Goal: Information Seeking & Learning: Learn about a topic

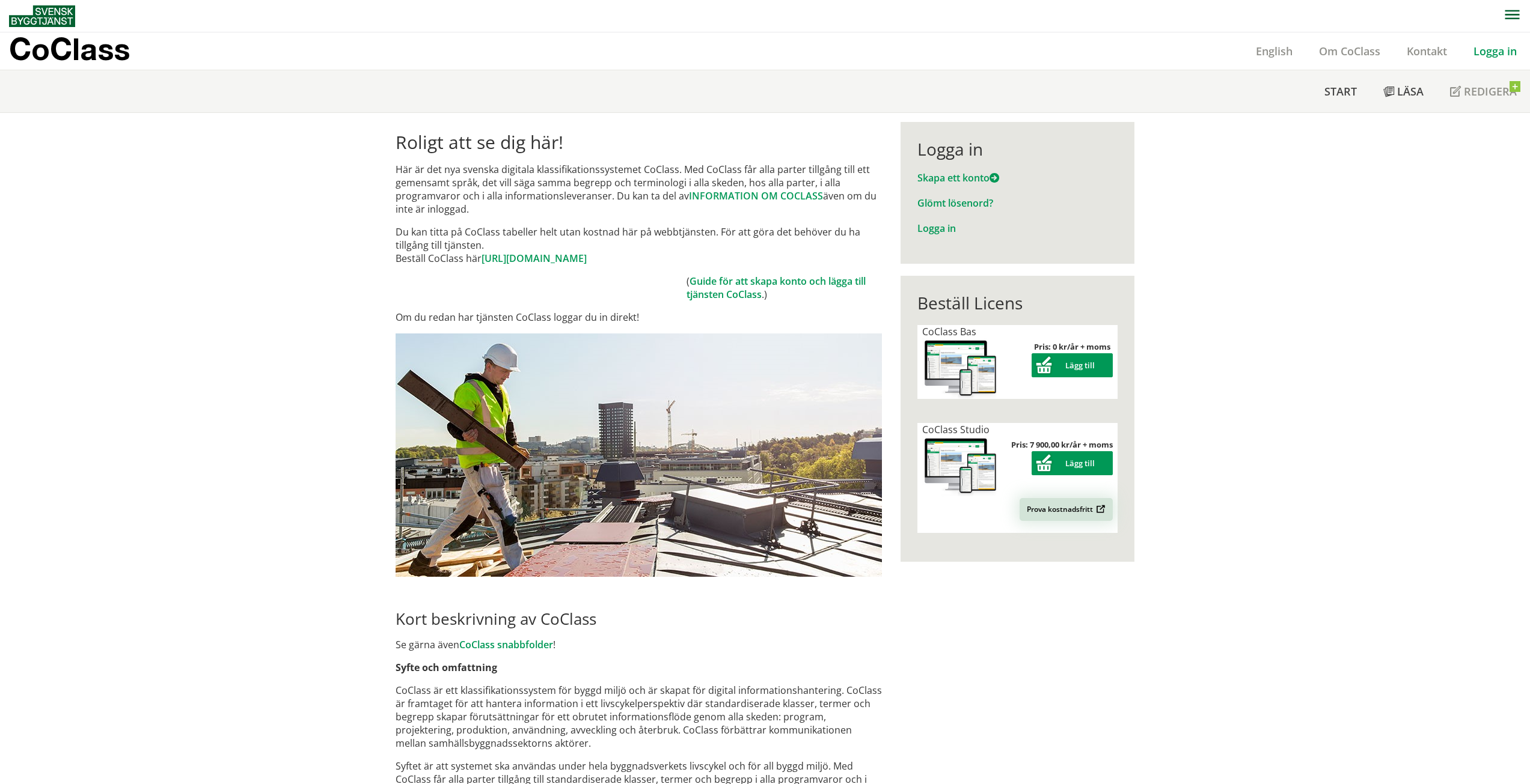
click at [1048, 510] on link "Prova kostnadsfritt" at bounding box center [1066, 510] width 93 height 23
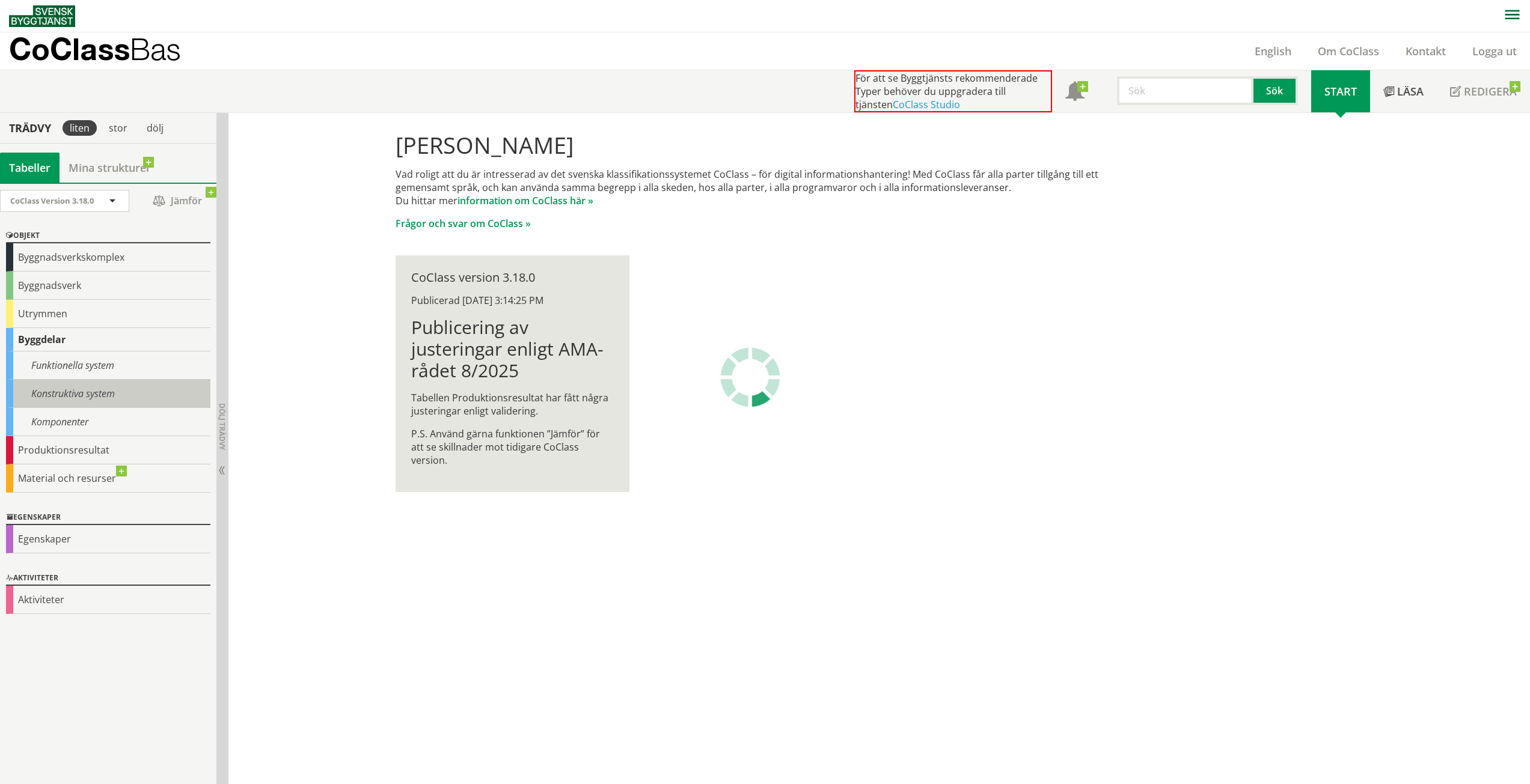
click at [84, 387] on div "Konstruktiva system" at bounding box center [108, 394] width 204 height 29
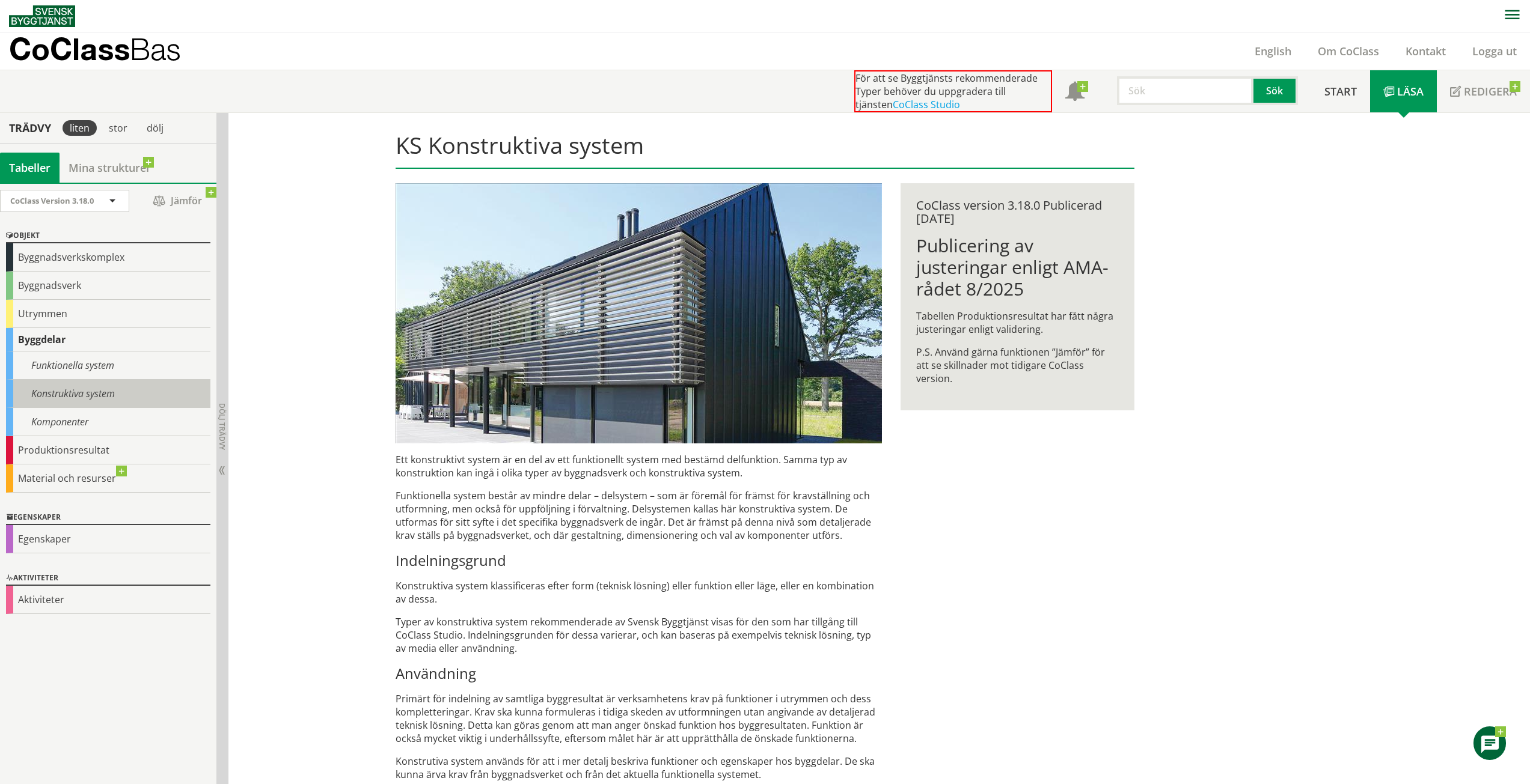
click at [64, 395] on div "Konstruktiva system" at bounding box center [108, 394] width 204 height 29
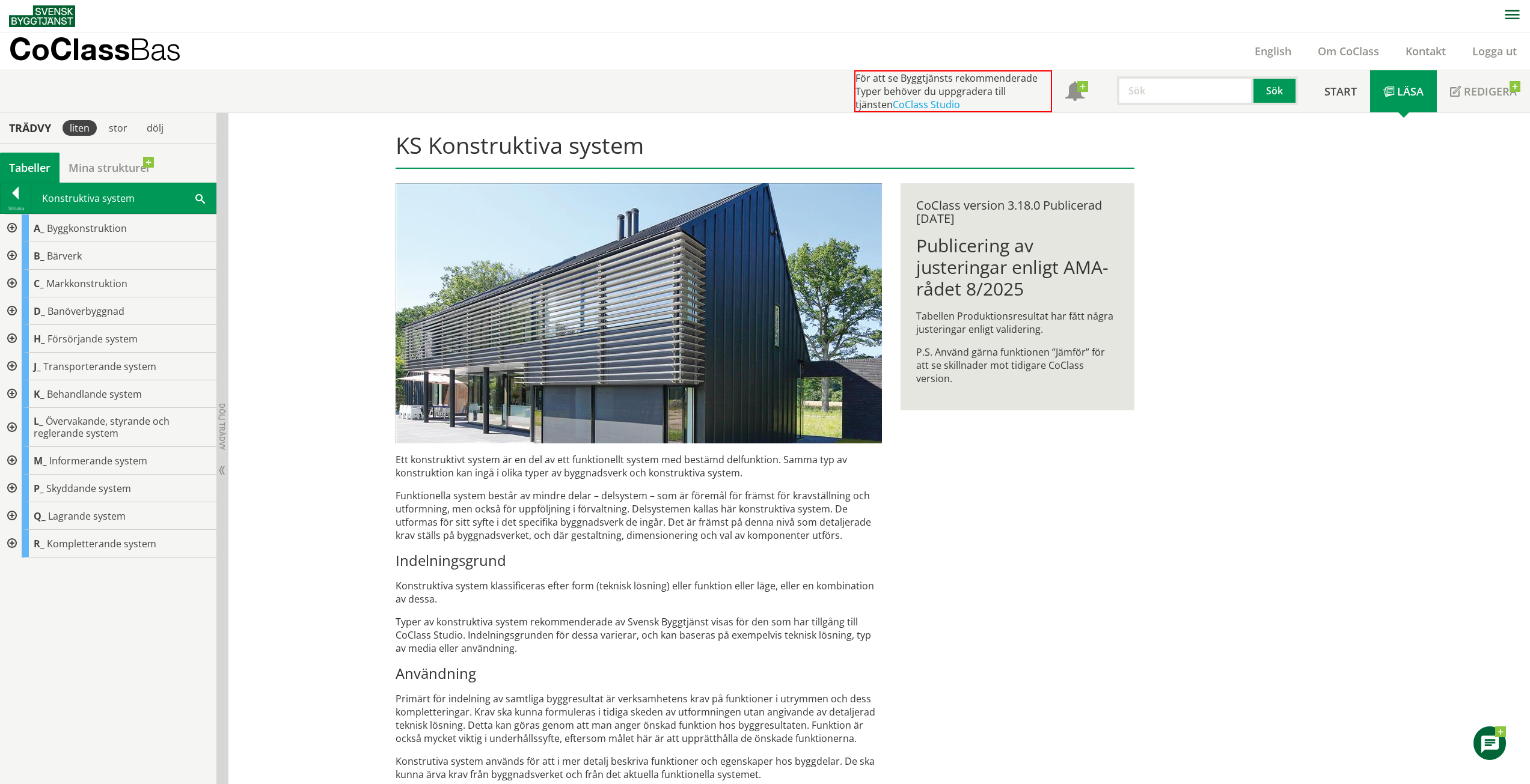
click at [5, 250] on div at bounding box center [11, 256] width 22 height 28
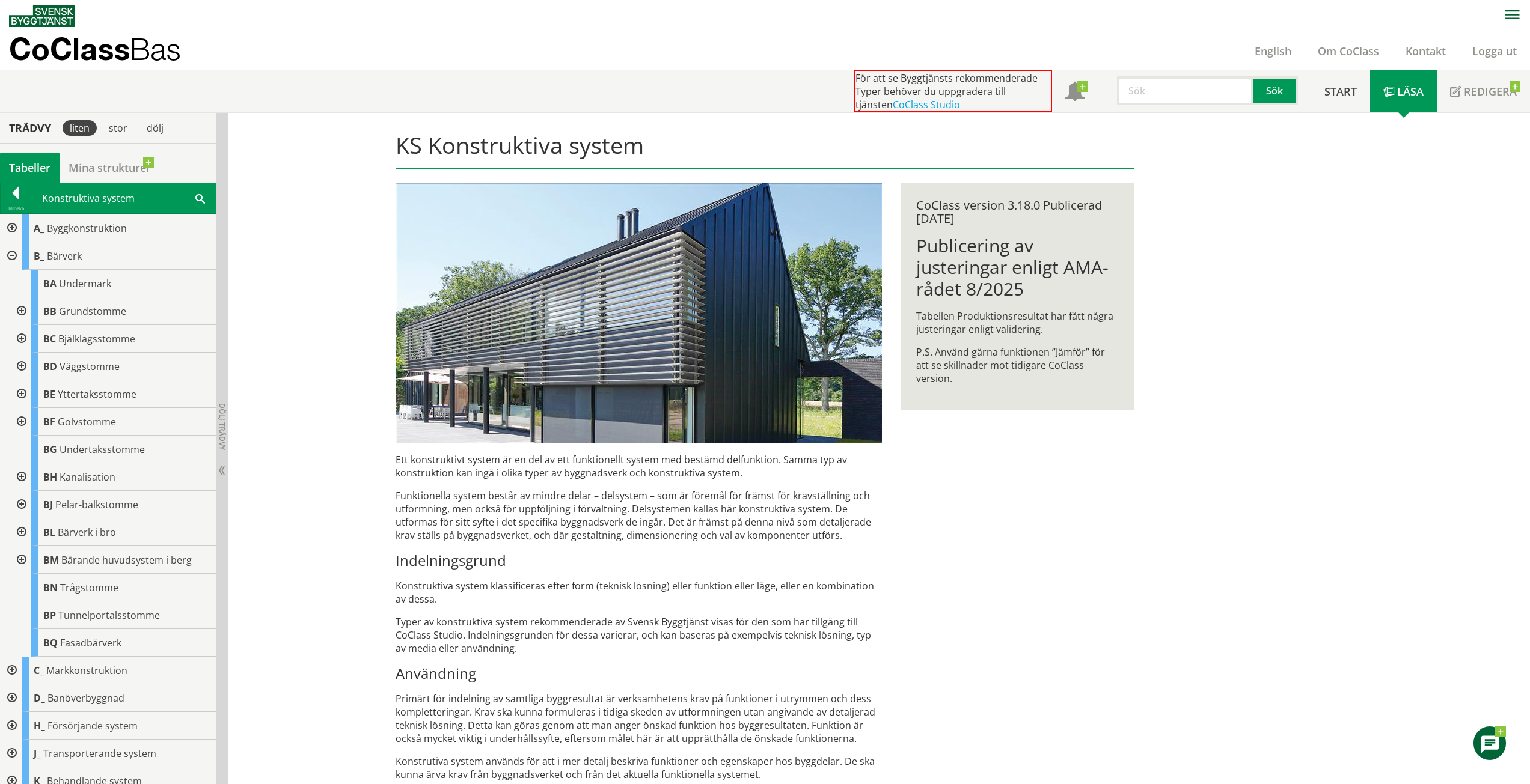
click at [22, 310] on div at bounding box center [20, 311] width 22 height 28
click at [35, 365] on div at bounding box center [30, 366] width 22 height 28
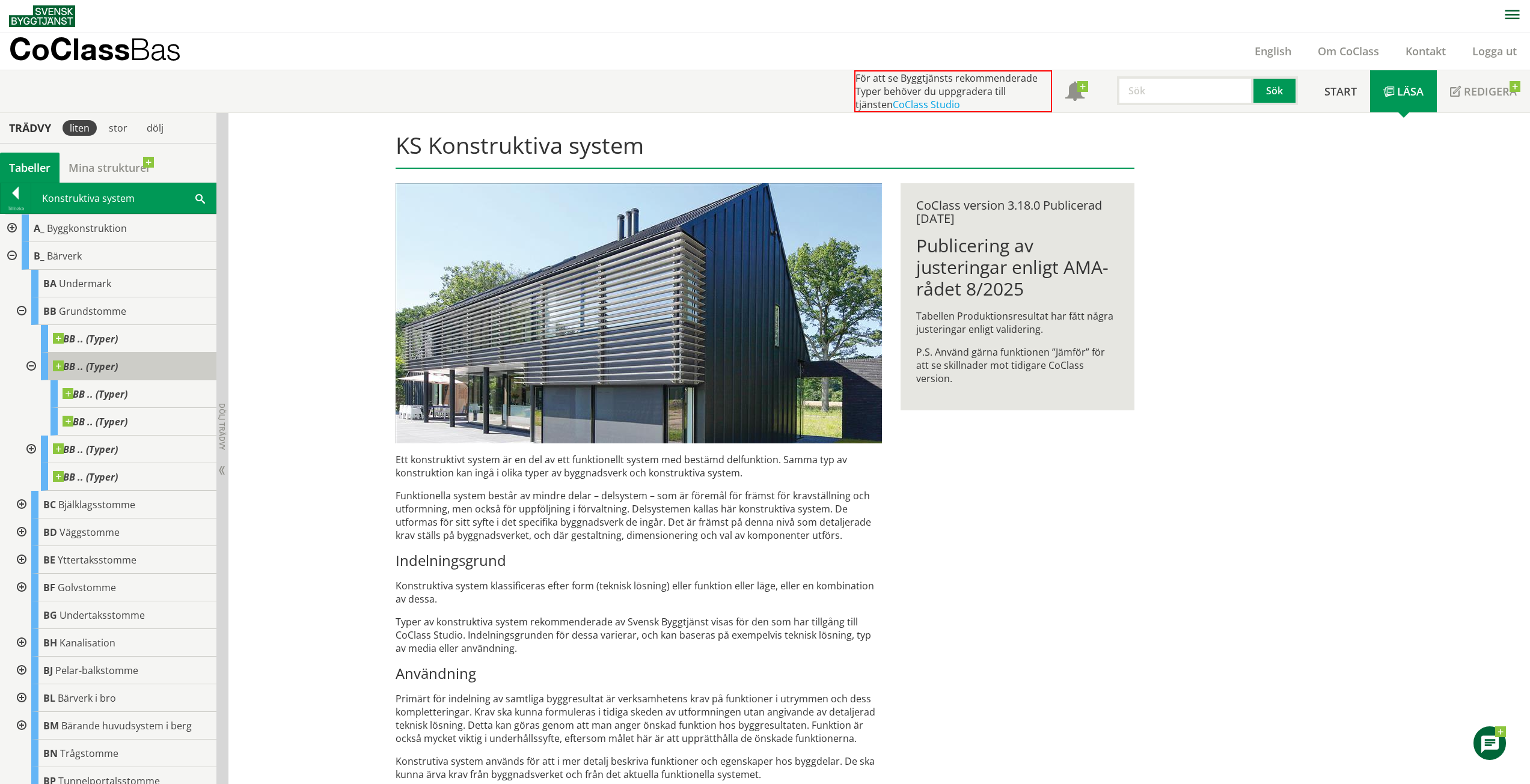
click at [110, 366] on span "BB .. (Typer)" at bounding box center [85, 367] width 65 height 12
click at [1493, 50] on link "Logga ut" at bounding box center [1495, 50] width 71 height 14
click at [1495, 56] on link "Logga ut" at bounding box center [1495, 50] width 71 height 14
click at [1199, 294] on div "KS Konstruktiva system Ett konstruktivt system är en del av ett funktionellt sy…" at bounding box center [879, 518] width 1302 height 811
